Goal: Transaction & Acquisition: Purchase product/service

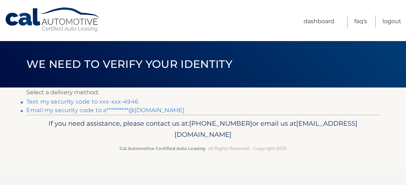
click at [38, 105] on link "Text my security code to xxx-xxx-4946" at bounding box center [82, 101] width 112 height 7
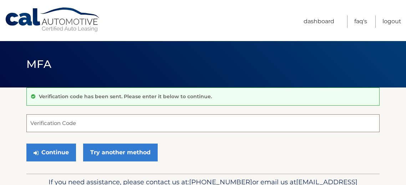
click at [70, 128] on input "Verification Code" at bounding box center [203, 123] width 354 height 18
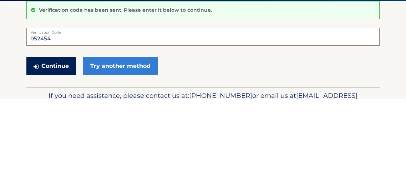
type input "052454"
click at [55, 160] on button "Continue" at bounding box center [51, 153] width 50 height 18
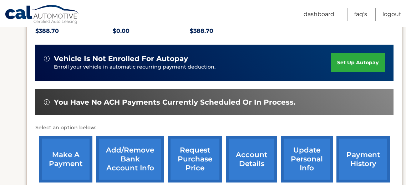
scroll to position [180, 0]
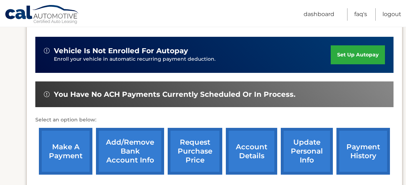
click at [63, 136] on link "make a payment" at bounding box center [66, 151] width 54 height 47
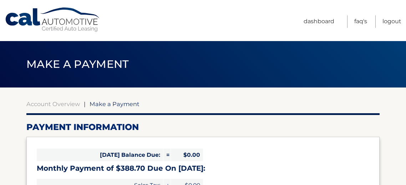
select select "ZTRmNDg1MTktNzQxMC00YmNjLTk5MWItZDcyOTdlNmZkNWY2"
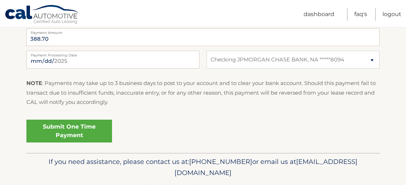
scroll to position [321, 0]
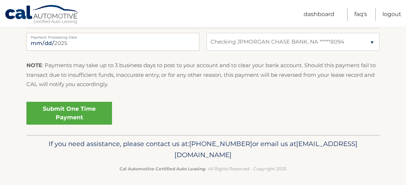
click at [89, 125] on link "Submit One Time Payment" at bounding box center [69, 113] width 86 height 23
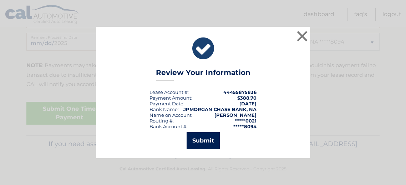
click at [202, 141] on button "Submit" at bounding box center [203, 140] width 33 height 17
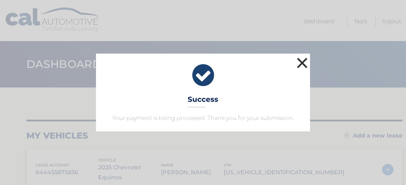
click at [305, 56] on button "×" at bounding box center [302, 63] width 14 height 14
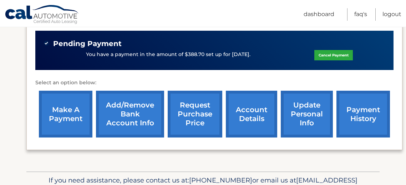
scroll to position [231, 0]
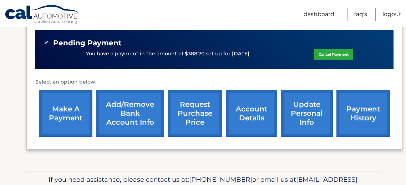
click at [359, 102] on link "payment history" at bounding box center [364, 113] width 54 height 47
